Goal: Information Seeking & Learning: Check status

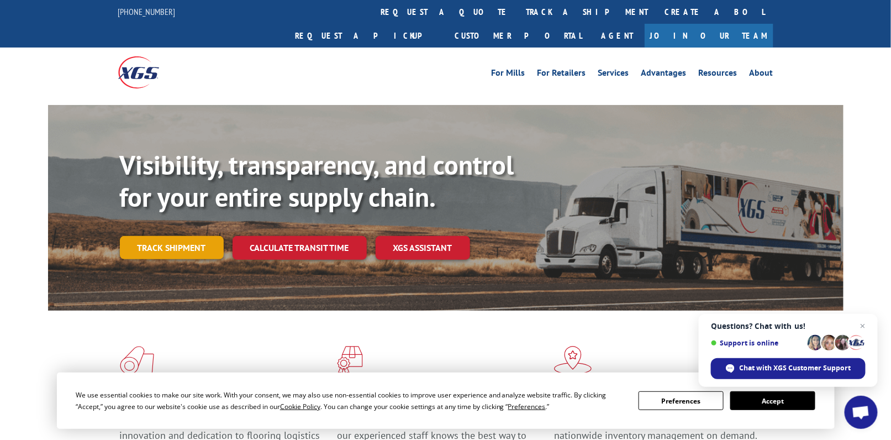
click at [212, 236] on link "Track shipment" at bounding box center [172, 247] width 104 height 23
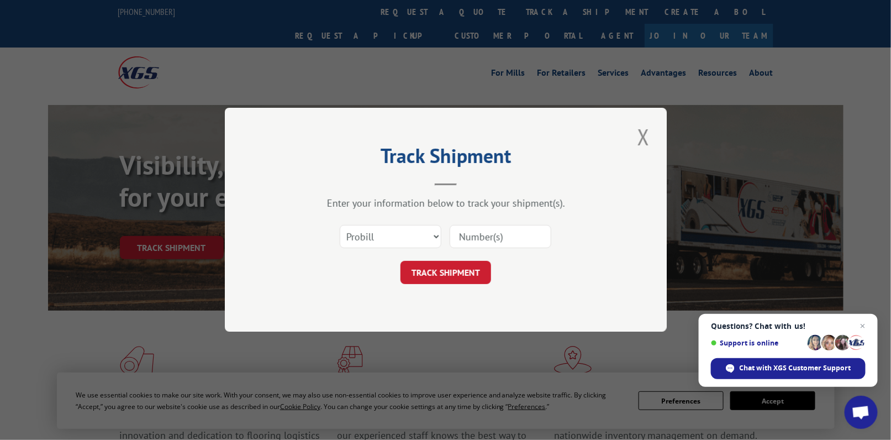
click at [490, 237] on input at bounding box center [501, 236] width 102 height 23
paste input "17490729"
type input "17490729"
click at [462, 274] on button "TRACK SHIPMENT" at bounding box center [446, 272] width 91 height 23
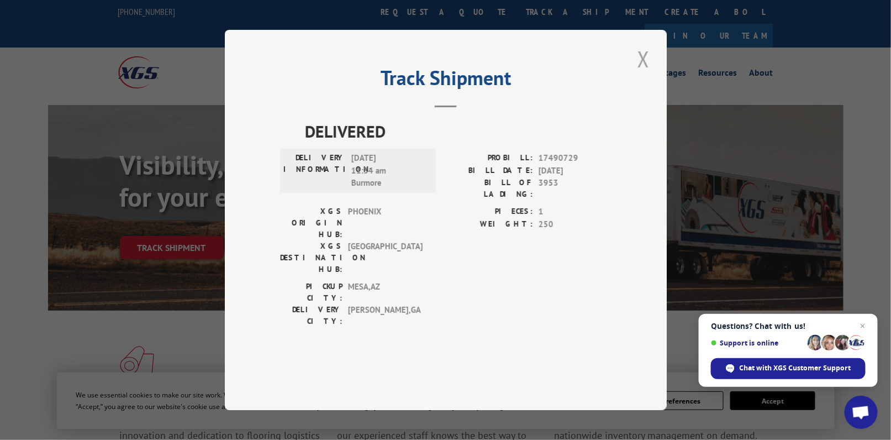
click at [643, 74] on button "Close modal" at bounding box center [643, 59] width 19 height 30
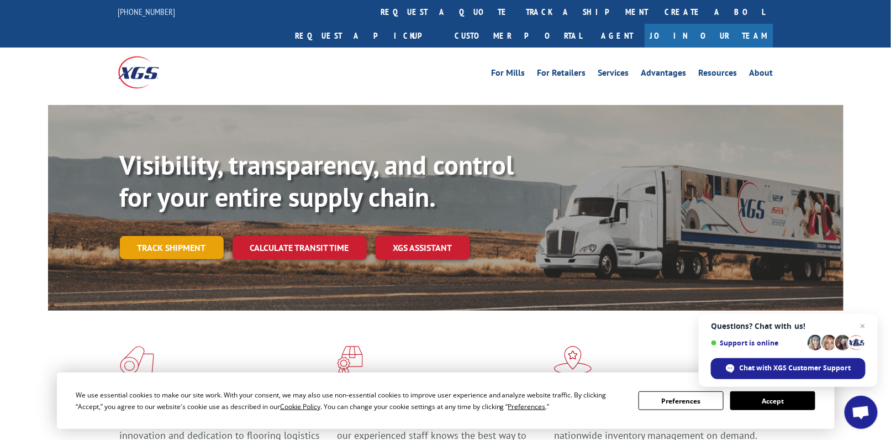
click at [186, 236] on link "Track shipment" at bounding box center [172, 247] width 104 height 23
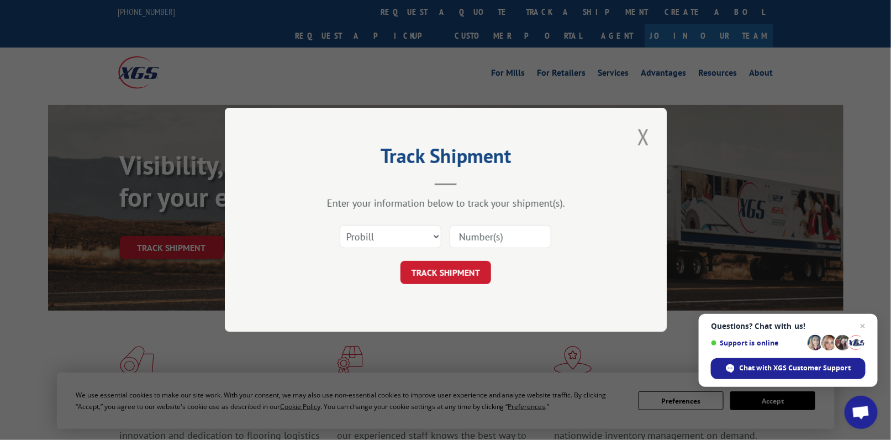
drag, startPoint x: 511, startPoint y: 239, endPoint x: 481, endPoint y: 238, distance: 29.9
click at [511, 239] on input at bounding box center [501, 236] width 102 height 23
type input "17490729"
click at [461, 269] on button "TRACK SHIPMENT" at bounding box center [446, 272] width 91 height 23
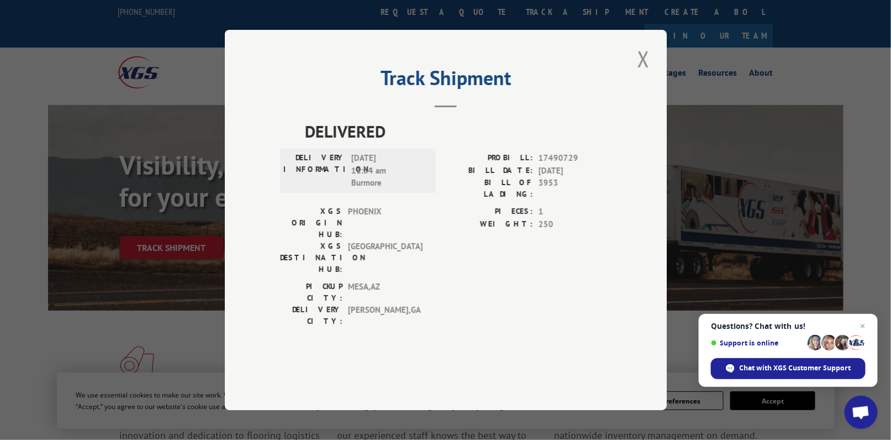
drag, startPoint x: 344, startPoint y: 187, endPoint x: 414, endPoint y: 176, distance: 71.6
click at [414, 176] on div "DELIVERED DELIVERY INFORMATION: [DATE] 11:34 am Burmore PROBILL: 17490729 BILL …" at bounding box center [446, 226] width 332 height 214
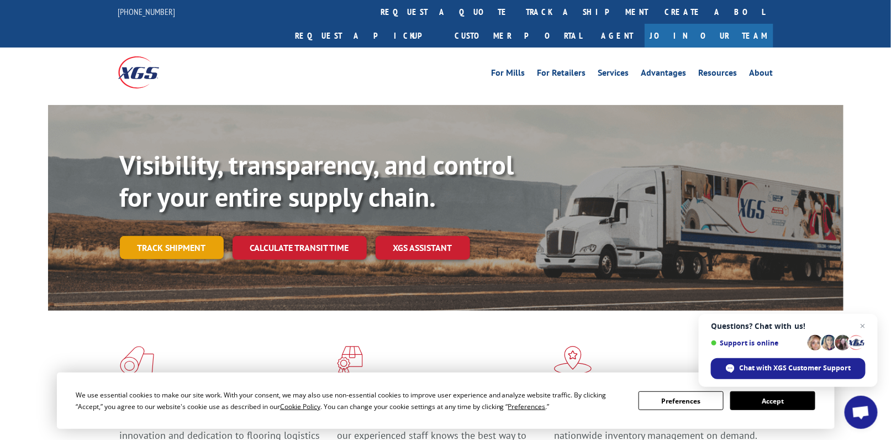
click at [178, 236] on link "Track shipment" at bounding box center [172, 247] width 104 height 23
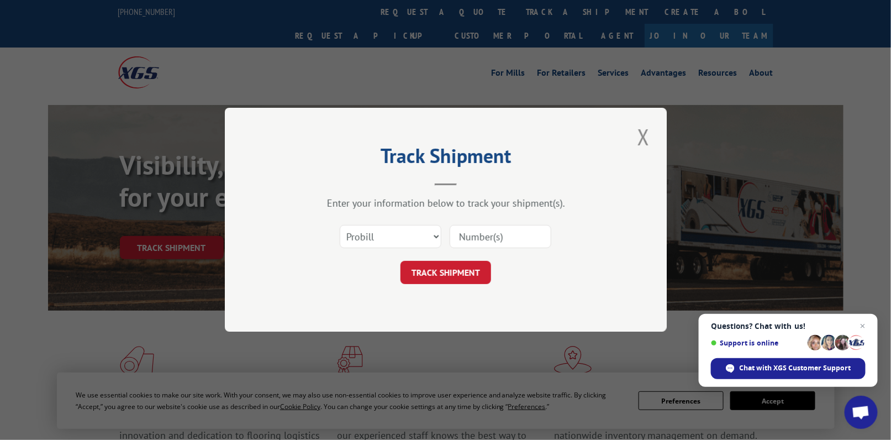
click at [496, 237] on input at bounding box center [501, 236] width 102 height 23
paste input "17490729"
type input "17490729"
click at [467, 270] on button "TRACK SHIPMENT" at bounding box center [446, 272] width 91 height 23
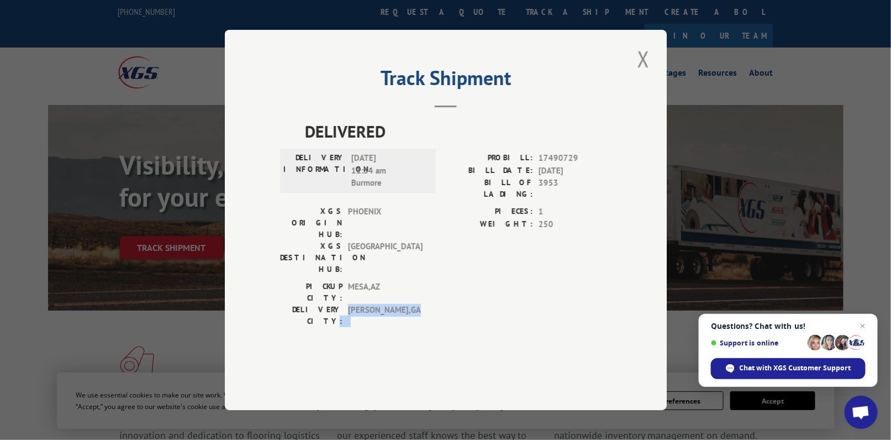
drag, startPoint x: 341, startPoint y: 286, endPoint x: 392, endPoint y: 282, distance: 51.5
click at [391, 304] on div "DELIVERY CITY: [GEOGRAPHIC_DATA] , [GEOGRAPHIC_DATA]" at bounding box center [354, 315] width 149 height 23
drag, startPoint x: 292, startPoint y: 162, endPoint x: 393, endPoint y: 165, distance: 100.6
click at [391, 152] on div "DELIVERED DELIVERY INFORMATION: [DATE] 11:34 am Burmore PROBILL: 17490729 BILL …" at bounding box center [446, 226] width 332 height 214
click at [615, 271] on div "Track Shipment DELIVERED DELIVERY INFORMATION: [DATE] 11:34 am Burmore PROBILL:…" at bounding box center [446, 220] width 442 height 380
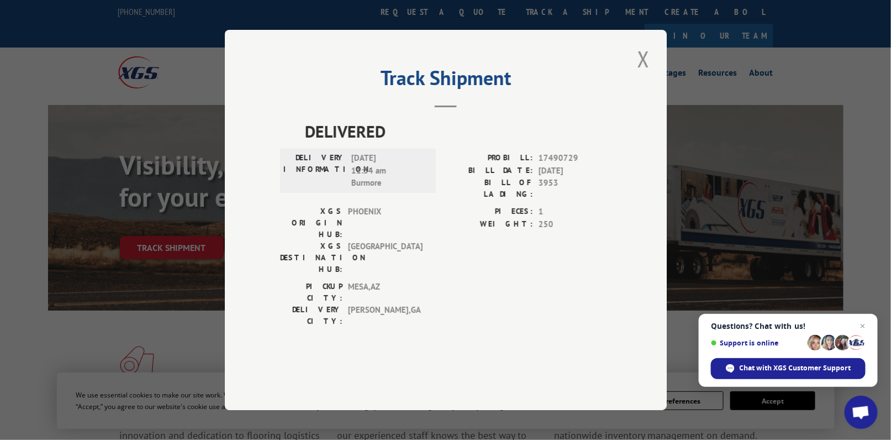
drag, startPoint x: 522, startPoint y: 315, endPoint x: 542, endPoint y: 326, distance: 22.8
click at [522, 317] on div "DELIVERED DELIVERY INFORMATION: [DATE] 11:34 am Burmore PROBILL: 17490729 BILL …" at bounding box center [446, 241] width 332 height 244
click at [644, 74] on button "Close modal" at bounding box center [643, 59] width 19 height 30
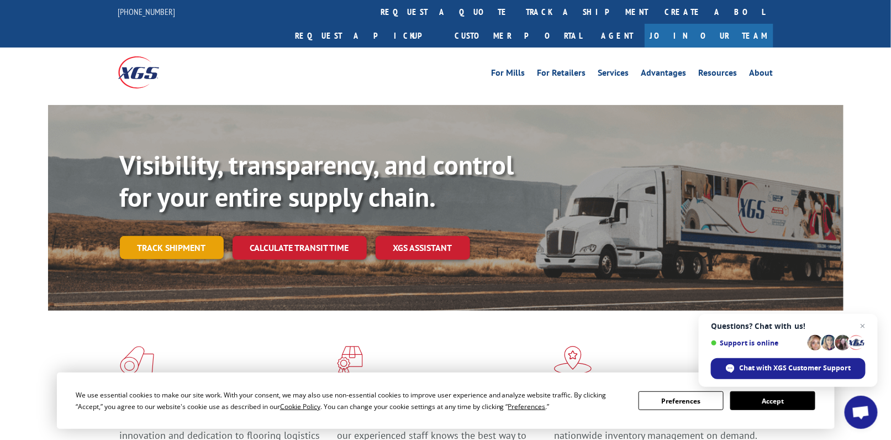
click at [183, 236] on link "Track shipment" at bounding box center [172, 247] width 104 height 23
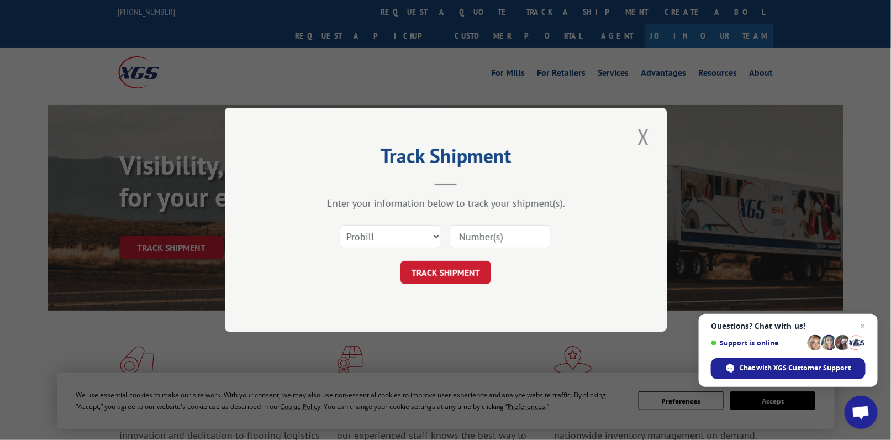
click at [492, 236] on input at bounding box center [501, 236] width 102 height 23
paste input "17490721"
type input "17490721"
click at [461, 282] on button "TRACK SHIPMENT" at bounding box center [446, 272] width 91 height 23
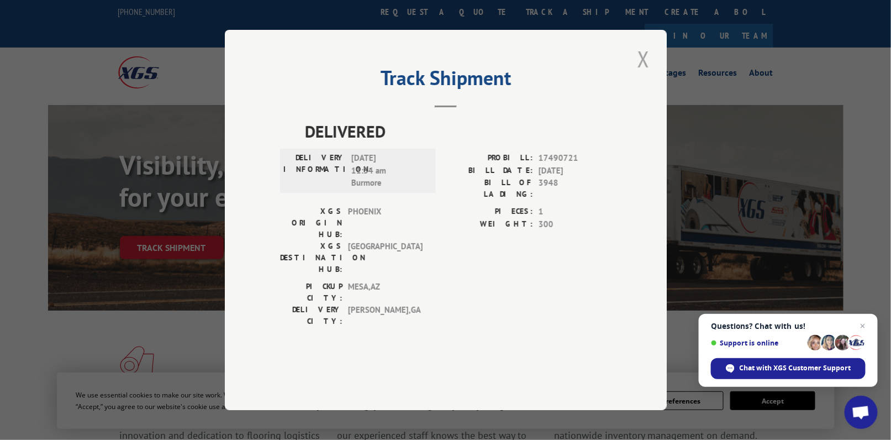
click at [648, 74] on button "Close modal" at bounding box center [643, 59] width 19 height 30
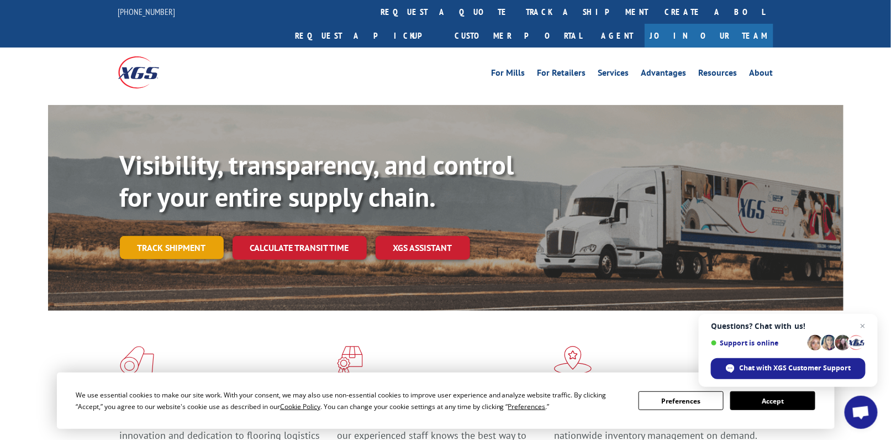
click at [167, 236] on link "Track shipment" at bounding box center [172, 247] width 104 height 23
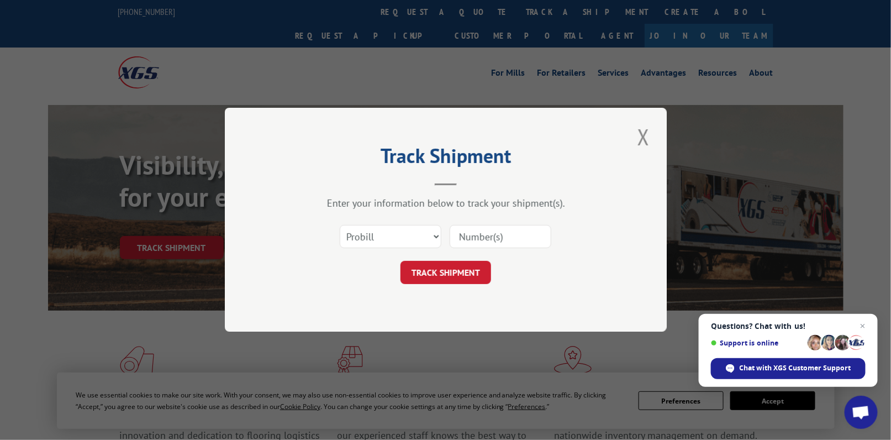
click at [503, 239] on input at bounding box center [501, 236] width 102 height 23
paste input "17490721"
type input "17490721"
click at [433, 265] on button "TRACK SHIPMENT" at bounding box center [446, 272] width 91 height 23
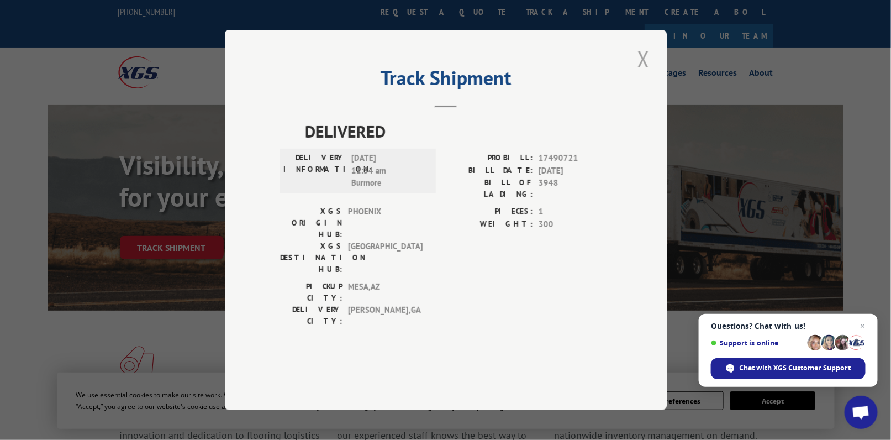
click at [642, 74] on button "Close modal" at bounding box center [643, 59] width 19 height 30
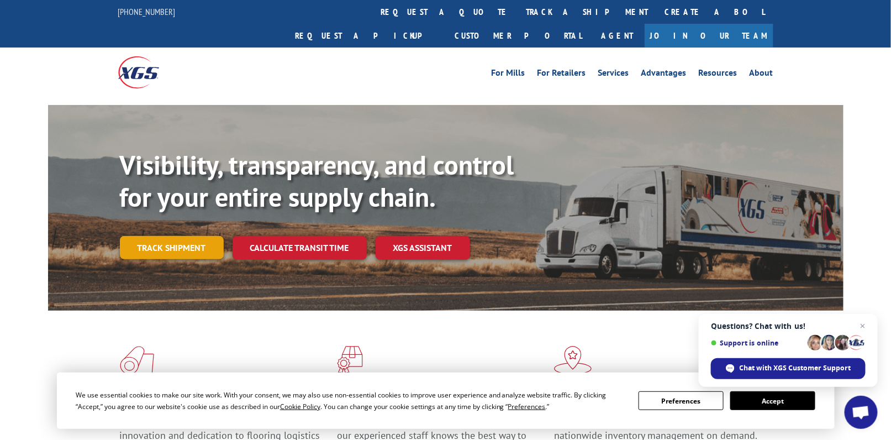
click at [198, 236] on link "Track shipment" at bounding box center [172, 247] width 104 height 23
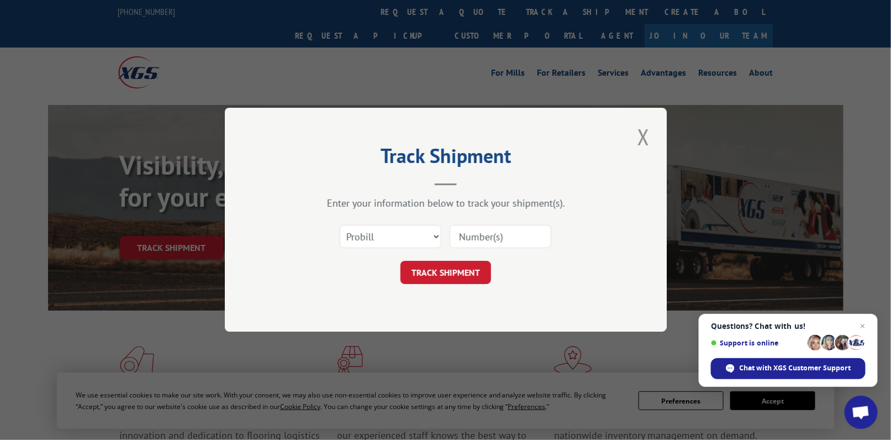
click at [480, 235] on input at bounding box center [501, 236] width 102 height 23
paste input "17490729"
type input "17490729"
click at [466, 277] on button "TRACK SHIPMENT" at bounding box center [446, 272] width 91 height 23
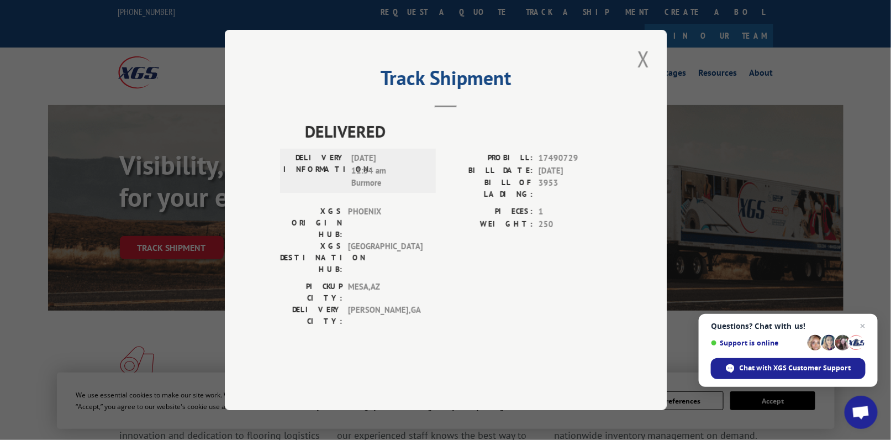
drag, startPoint x: 164, startPoint y: 255, endPoint x: 272, endPoint y: 230, distance: 110.7
click at [165, 255] on div "Track Shipment DELIVERED DELIVERY INFORMATION: [DATE] 11:34 am Burmore PROBILL:…" at bounding box center [445, 220] width 891 height 440
click at [649, 74] on button "Close modal" at bounding box center [643, 59] width 19 height 30
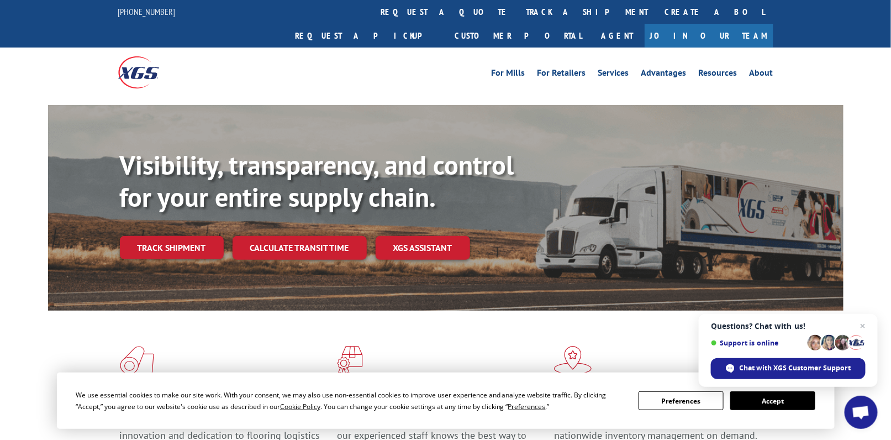
click at [174, 236] on link "Track shipment" at bounding box center [172, 247] width 104 height 23
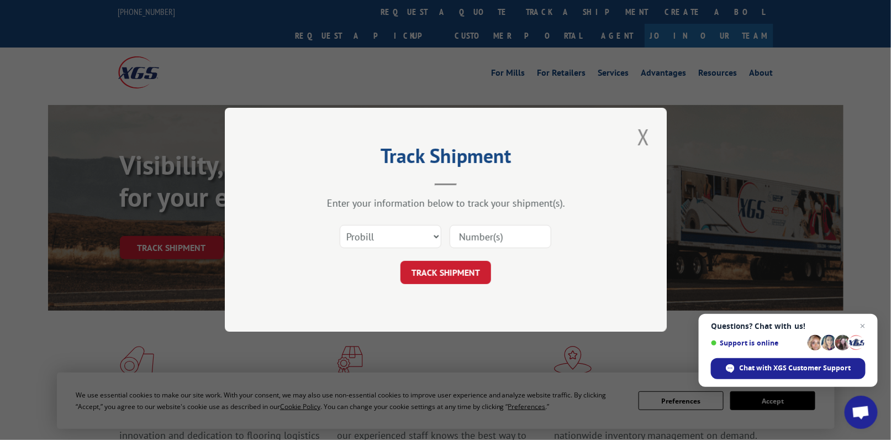
click at [501, 236] on input at bounding box center [501, 236] width 102 height 23
paste input "17490721"
type input "17490721"
click at [442, 270] on button "TRACK SHIPMENT" at bounding box center [446, 272] width 91 height 23
